Goal: Navigation & Orientation: Find specific page/section

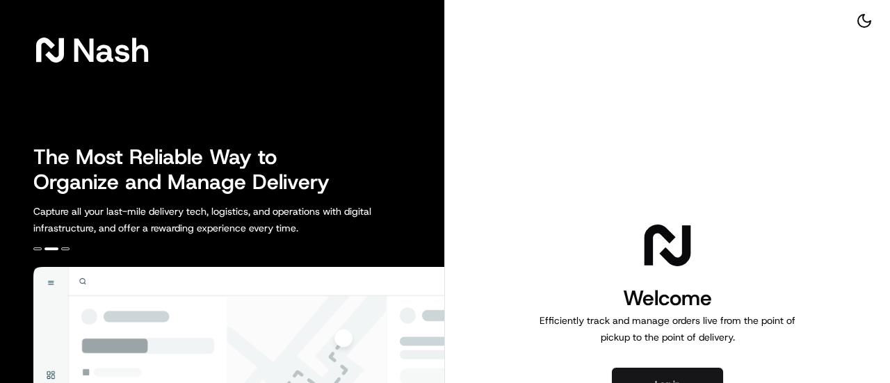
click at [675, 376] on button "Log in" at bounding box center [667, 384] width 111 height 33
